Goal: Entertainment & Leisure: Browse casually

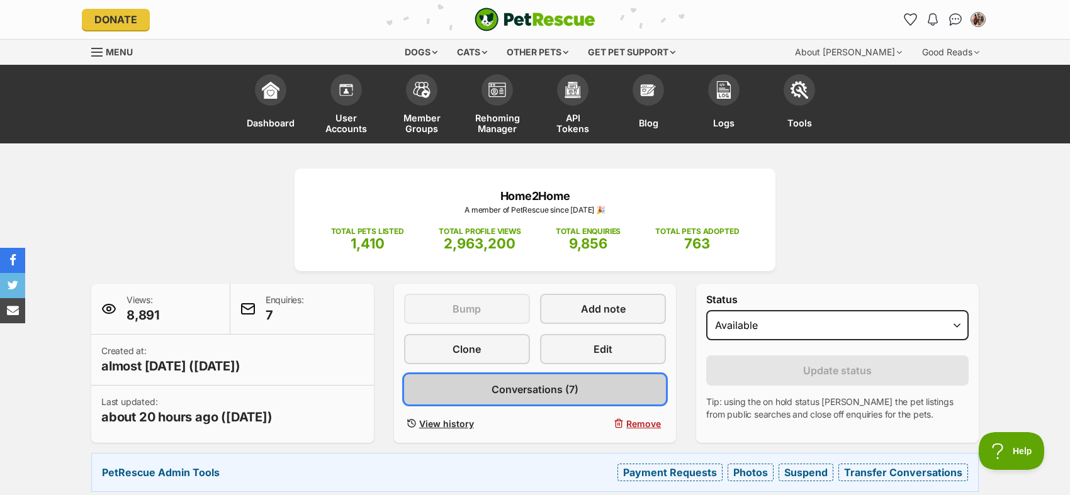
click at [553, 391] on span "Conversations (7)" at bounding box center [535, 389] width 87 height 15
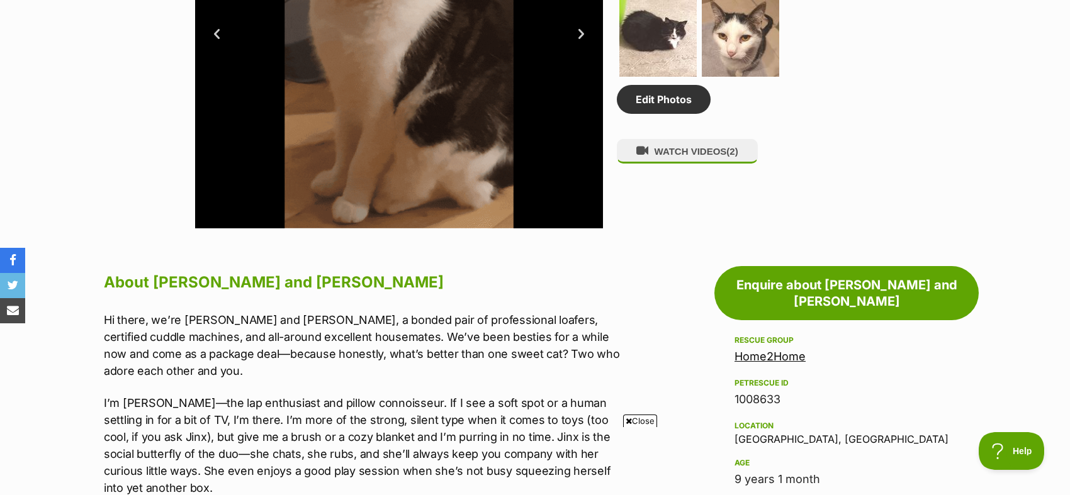
click at [641, 422] on span "Close" at bounding box center [640, 421] width 34 height 13
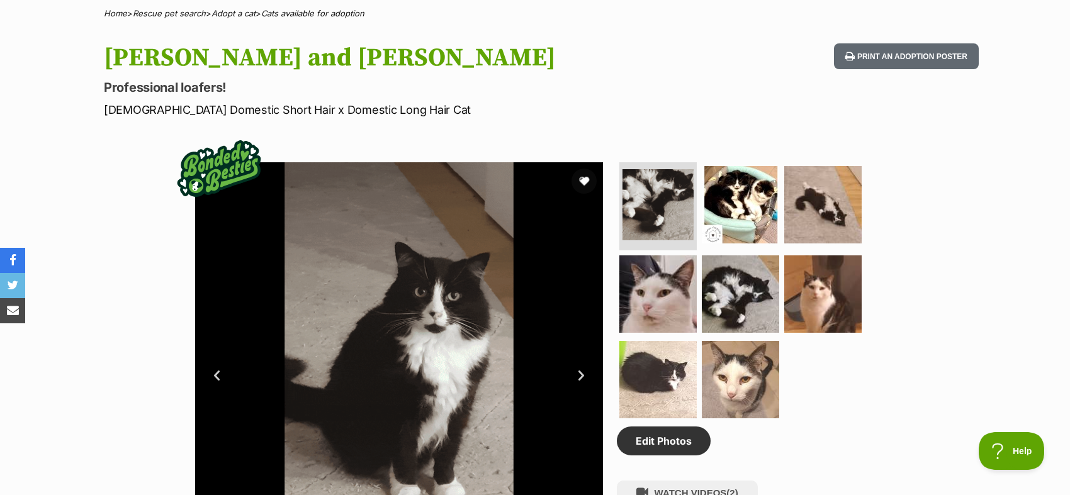
scroll to position [517, 0]
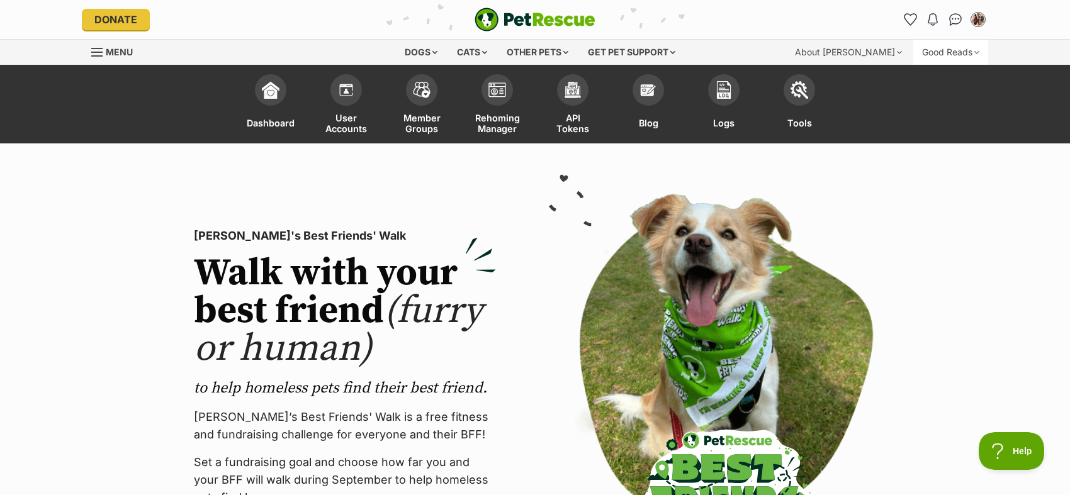
click at [934, 44] on div "Good Reads" at bounding box center [950, 52] width 75 height 25
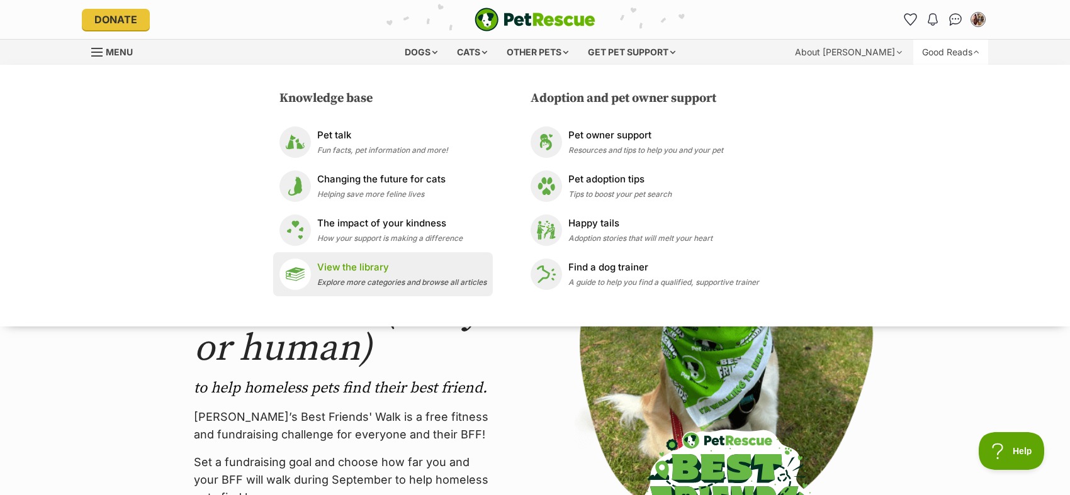
click at [393, 263] on p "View the library" at bounding box center [401, 268] width 169 height 14
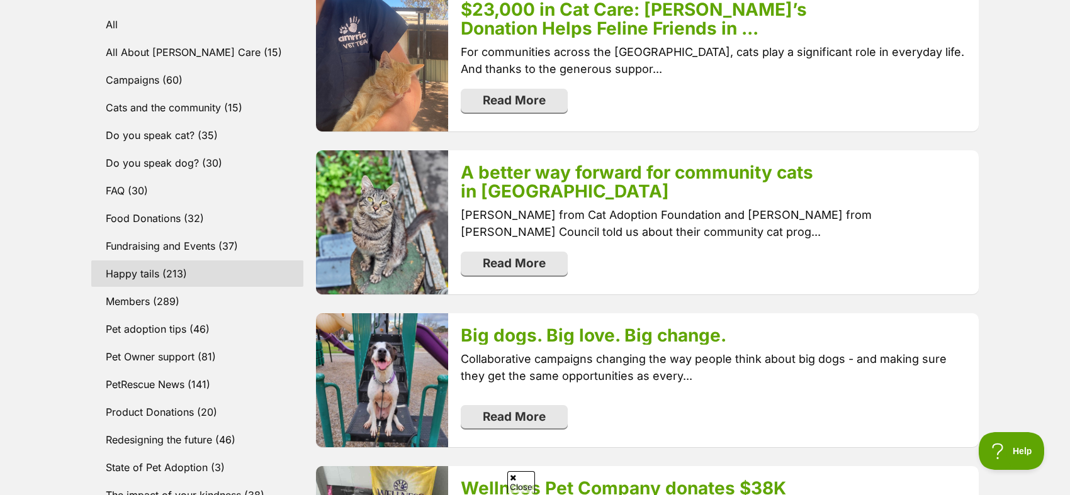
click at [149, 278] on link "Happy tails (213)" at bounding box center [197, 274] width 212 height 26
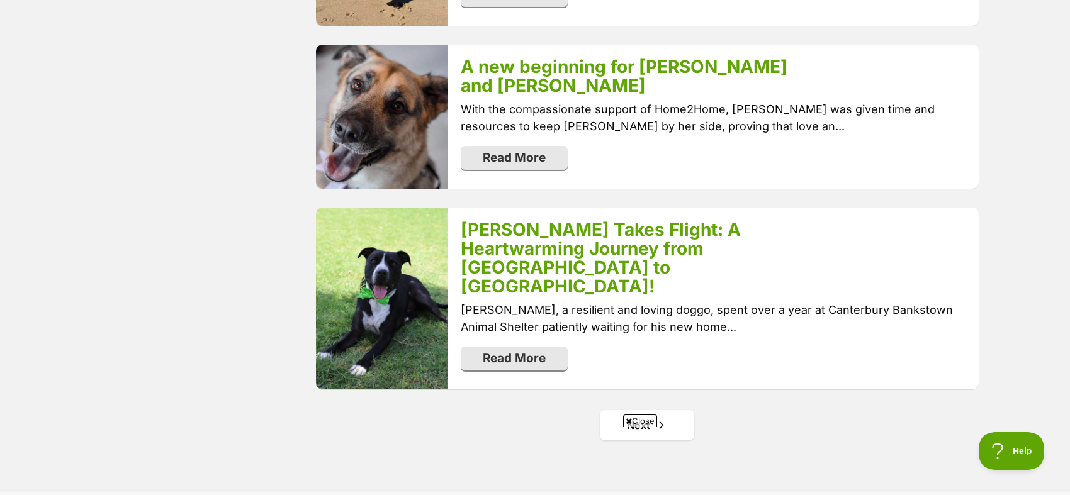
scroll to position [2504, 0]
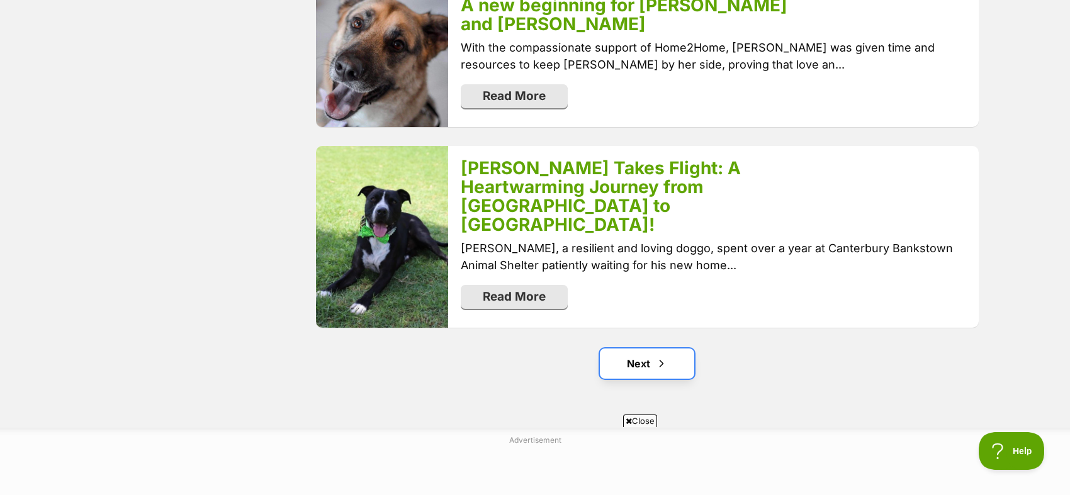
click at [669, 349] on link "Next" at bounding box center [647, 364] width 94 height 30
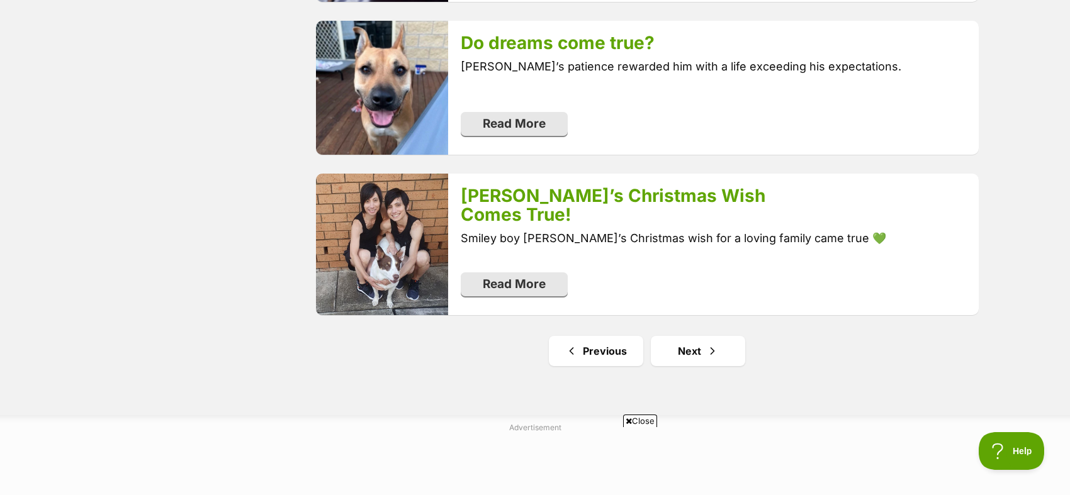
scroll to position [2455, 0]
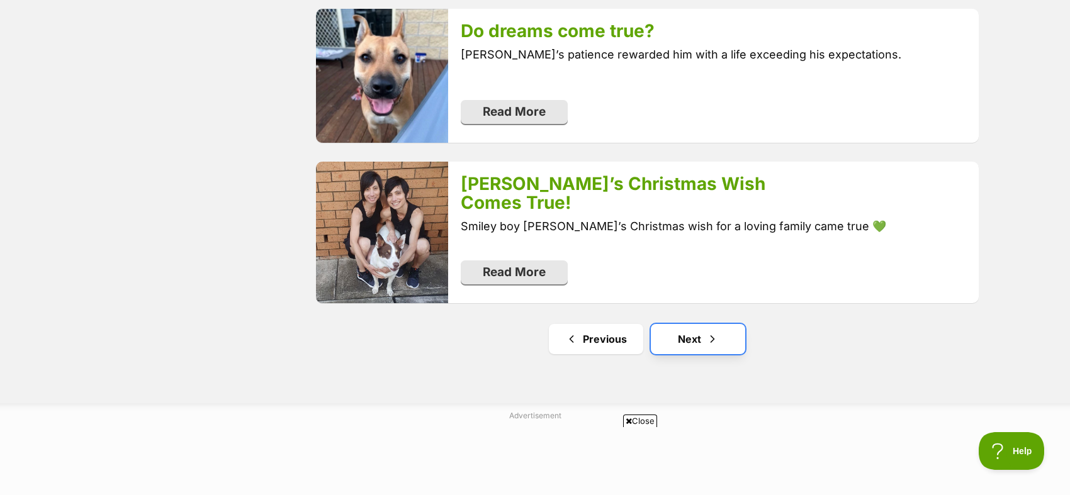
click at [693, 335] on link "Next" at bounding box center [698, 339] width 94 height 30
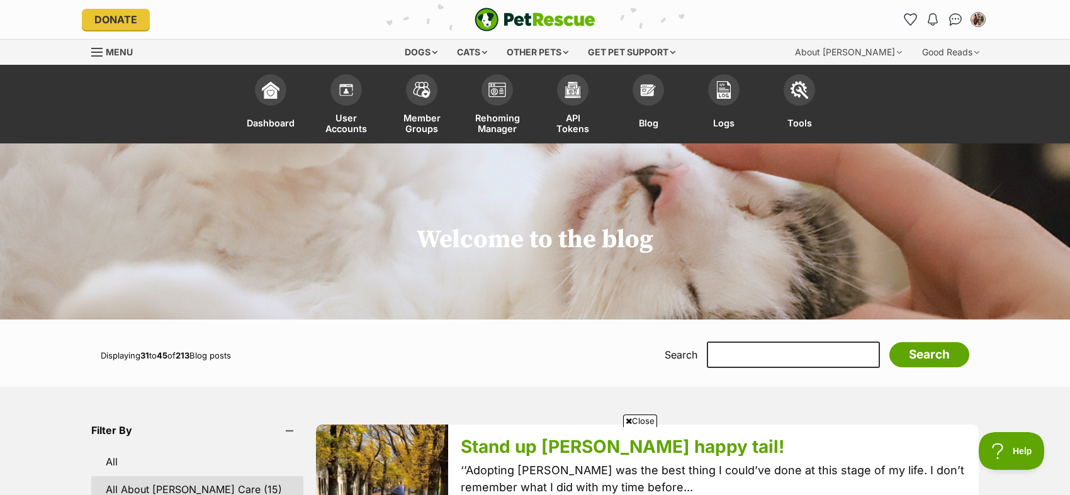
scroll to position [199, 0]
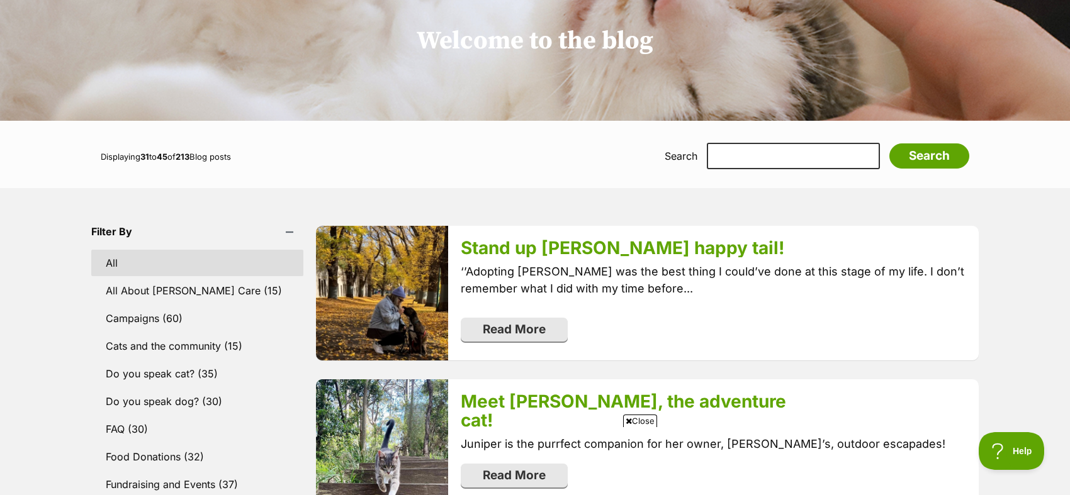
click at [132, 264] on link "All" at bounding box center [197, 263] width 212 height 26
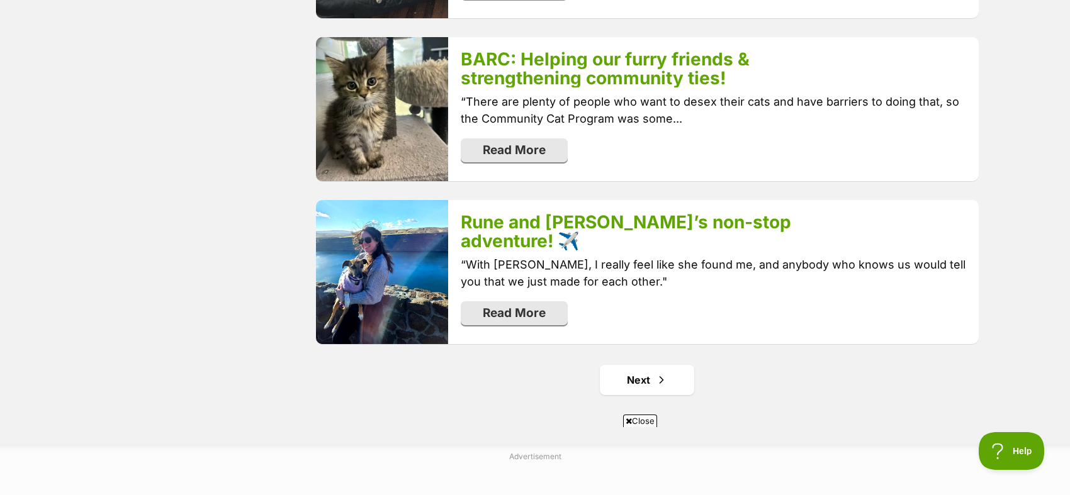
scroll to position [2496, 0]
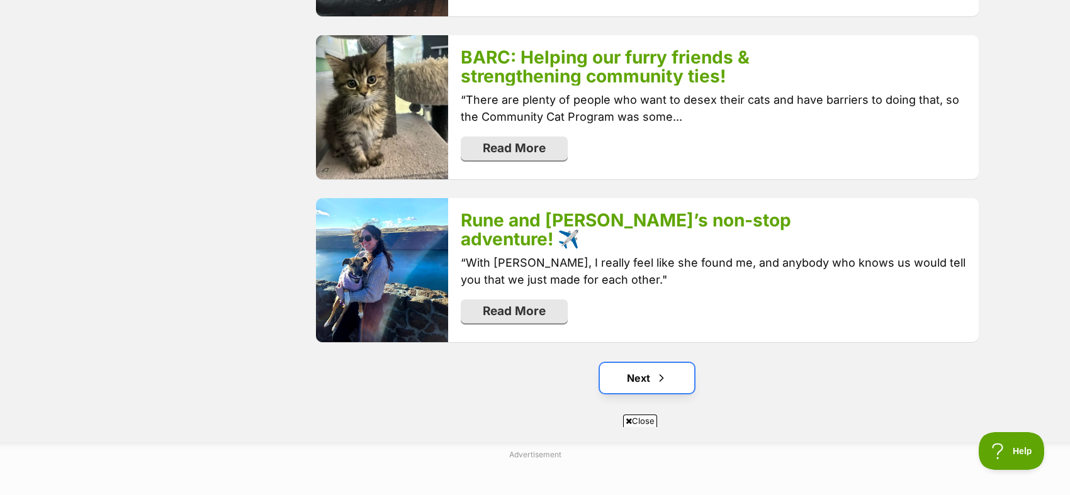
click at [680, 363] on link "Next" at bounding box center [647, 378] width 94 height 30
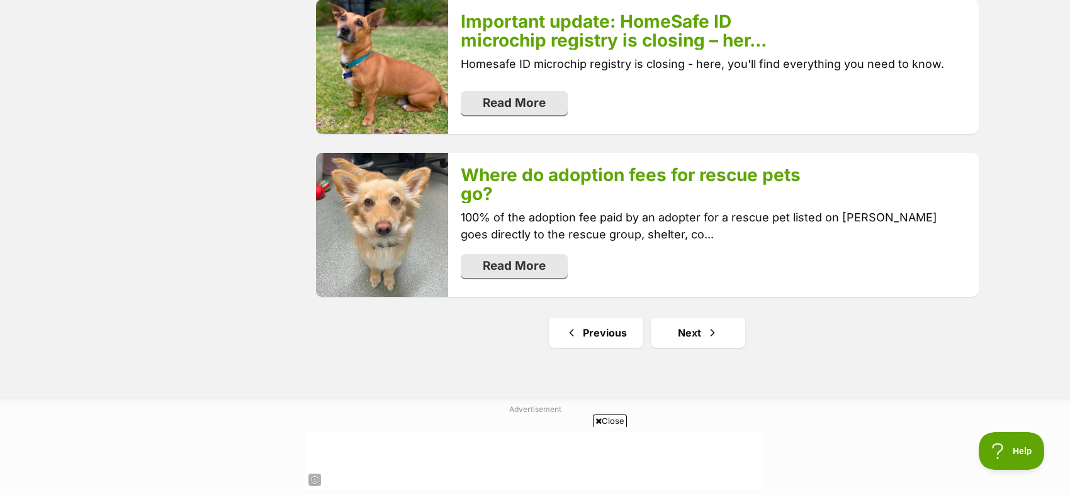
scroll to position [2526, 0]
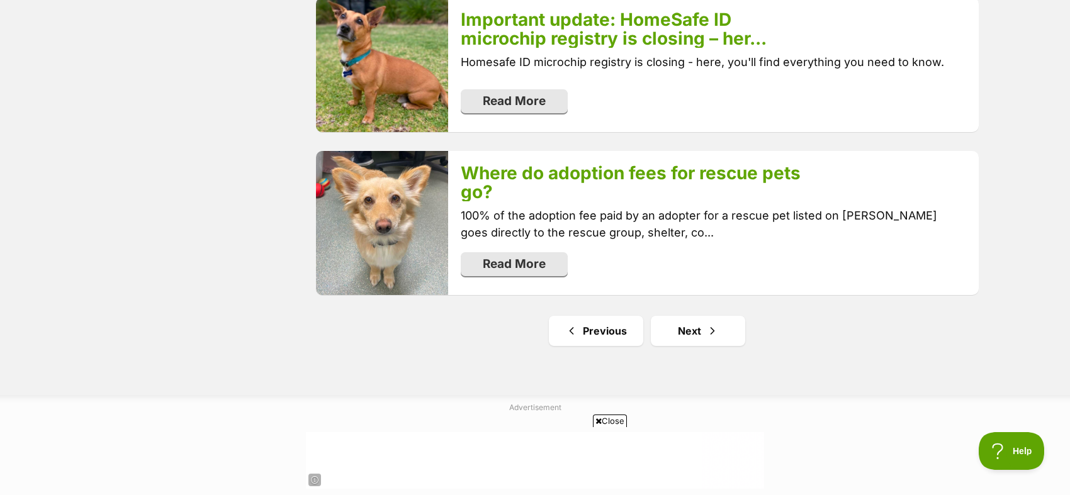
click at [694, 329] on link "Next" at bounding box center [698, 331] width 94 height 30
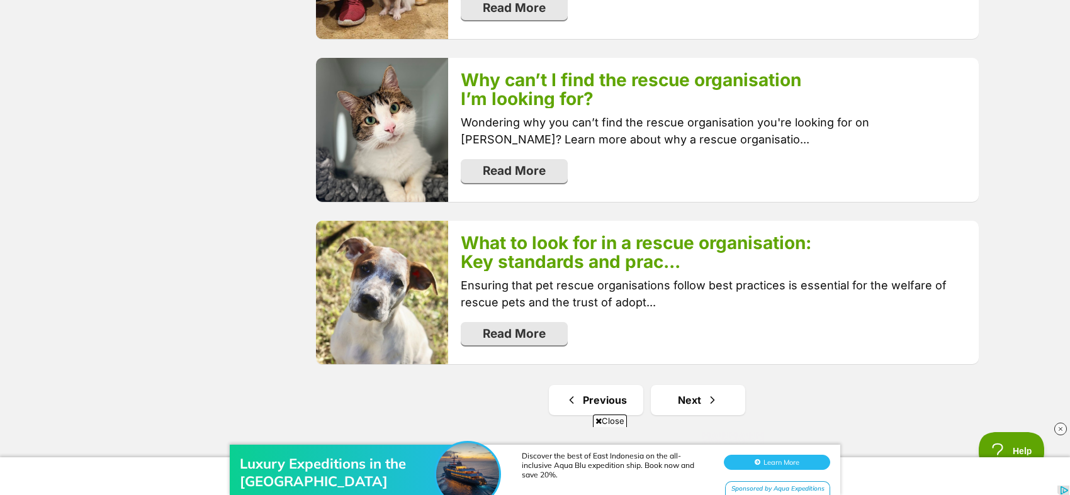
scroll to position [2536, 0]
click at [706, 392] on span "Next page" at bounding box center [712, 399] width 13 height 15
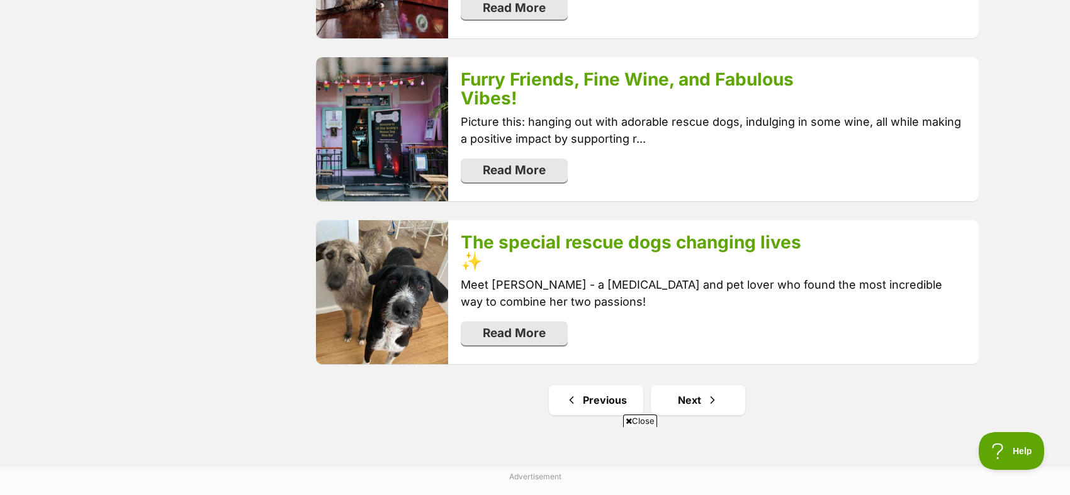
scroll to position [2507, 0]
click at [711, 385] on link "Next" at bounding box center [698, 400] width 94 height 30
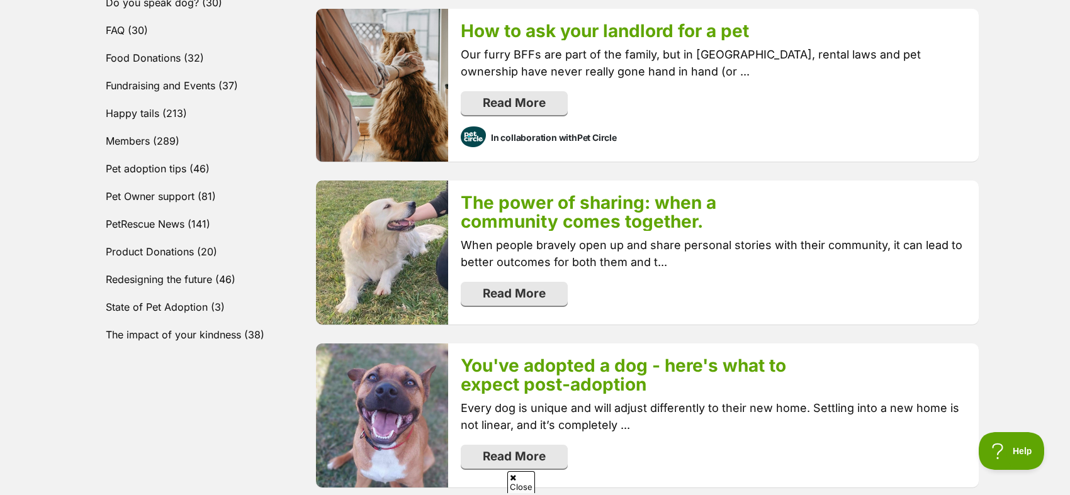
scroll to position [604, 0]
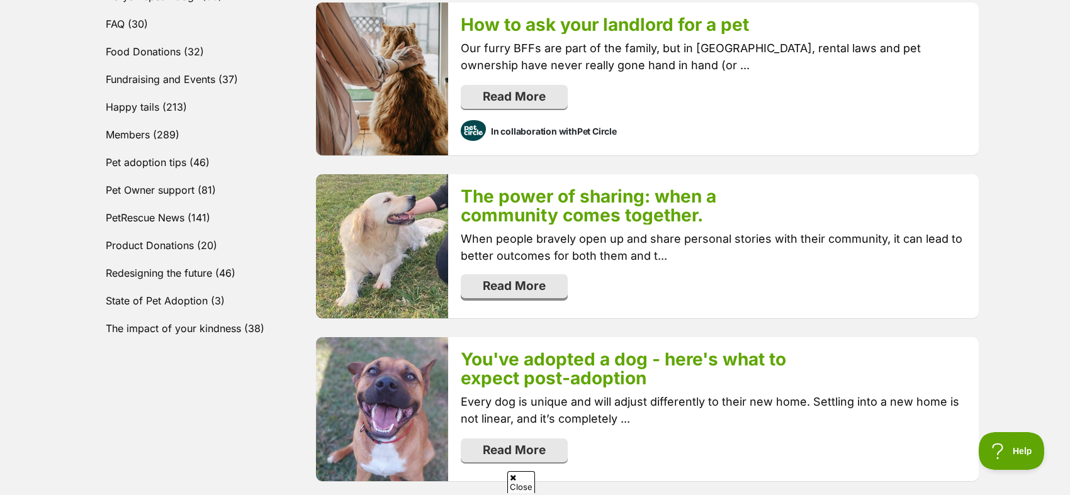
click at [540, 274] on link "Read More" at bounding box center [514, 286] width 107 height 24
